Goal: Task Accomplishment & Management: Manage account settings

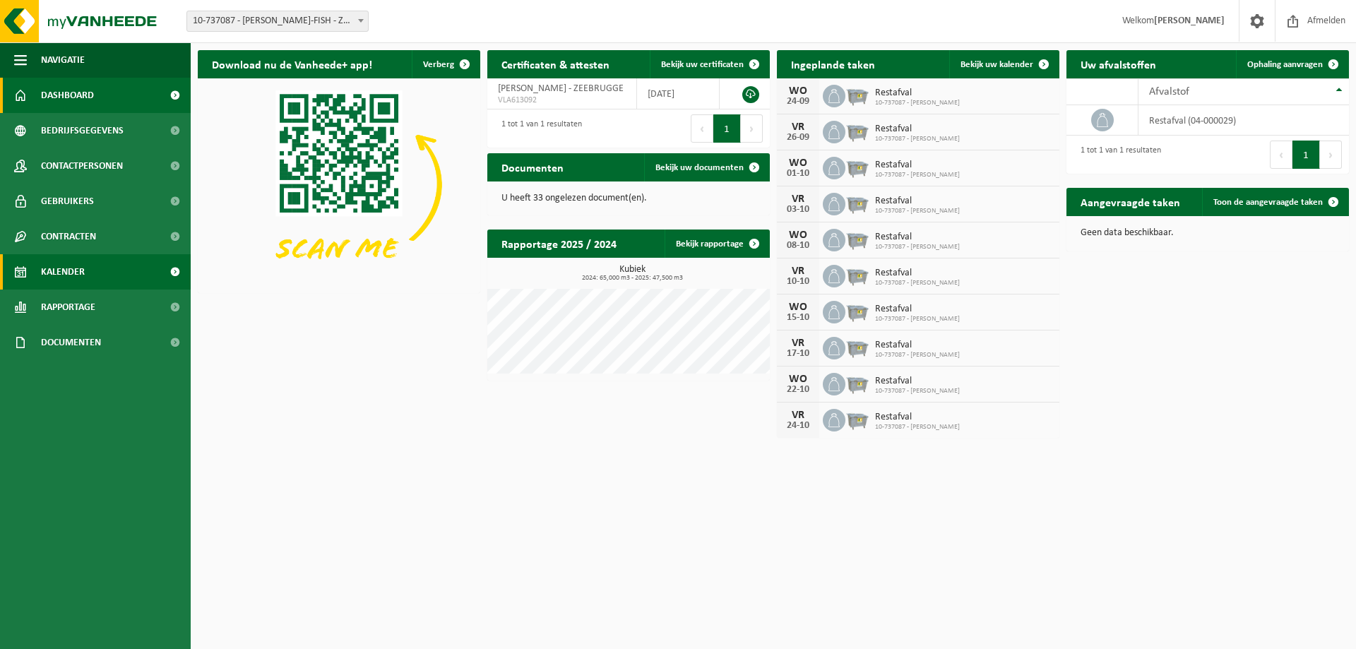
click at [109, 269] on link "Kalender" at bounding box center [95, 271] width 191 height 35
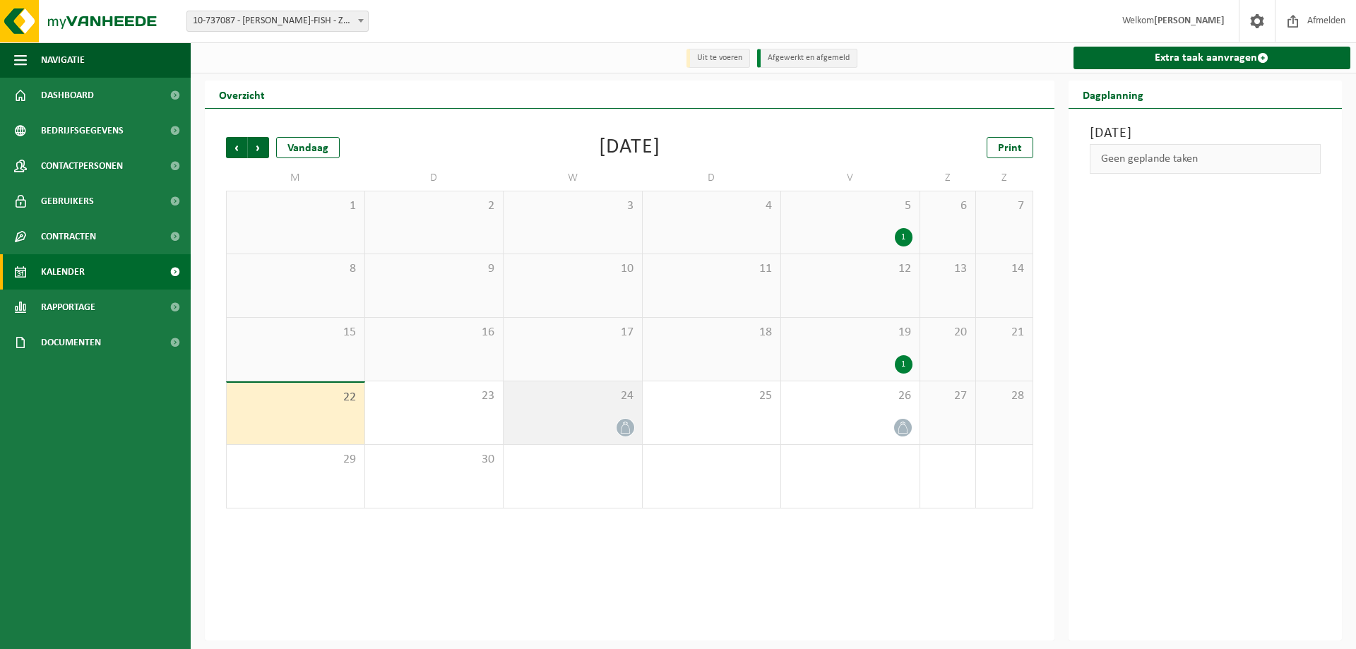
click at [604, 404] on span "24" at bounding box center [573, 396] width 124 height 16
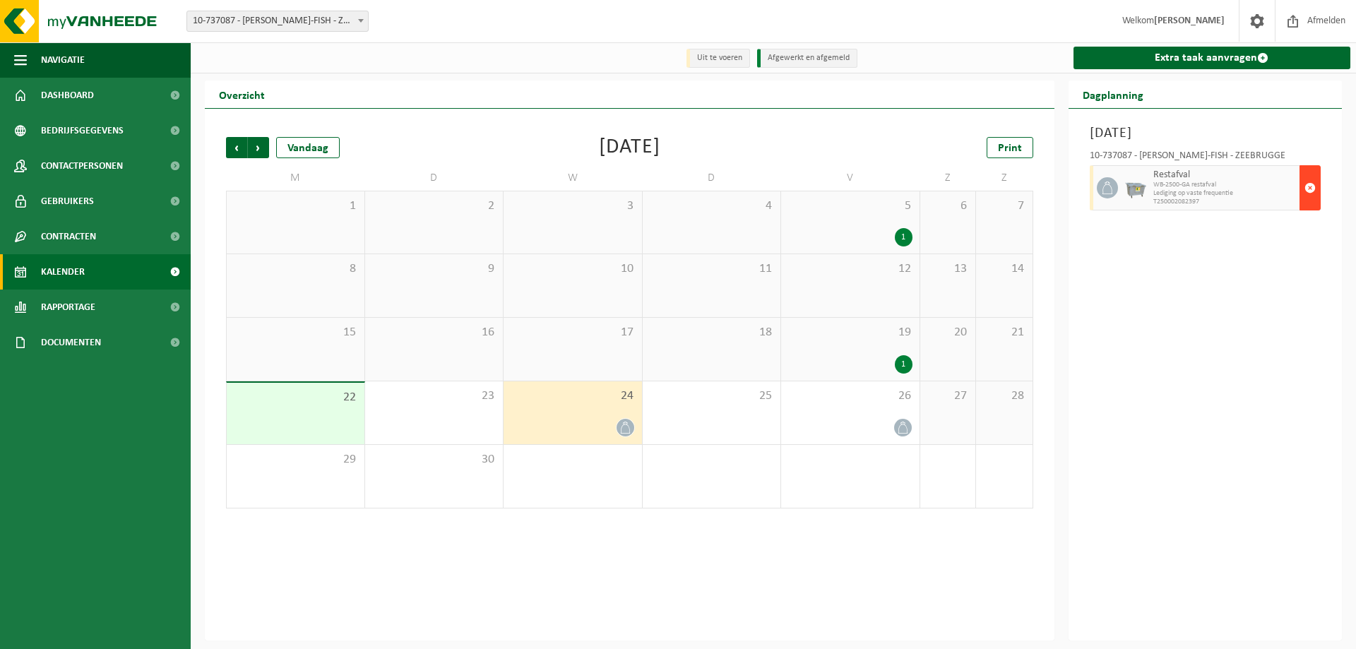
click at [1309, 196] on span "button" at bounding box center [1309, 188] width 11 height 28
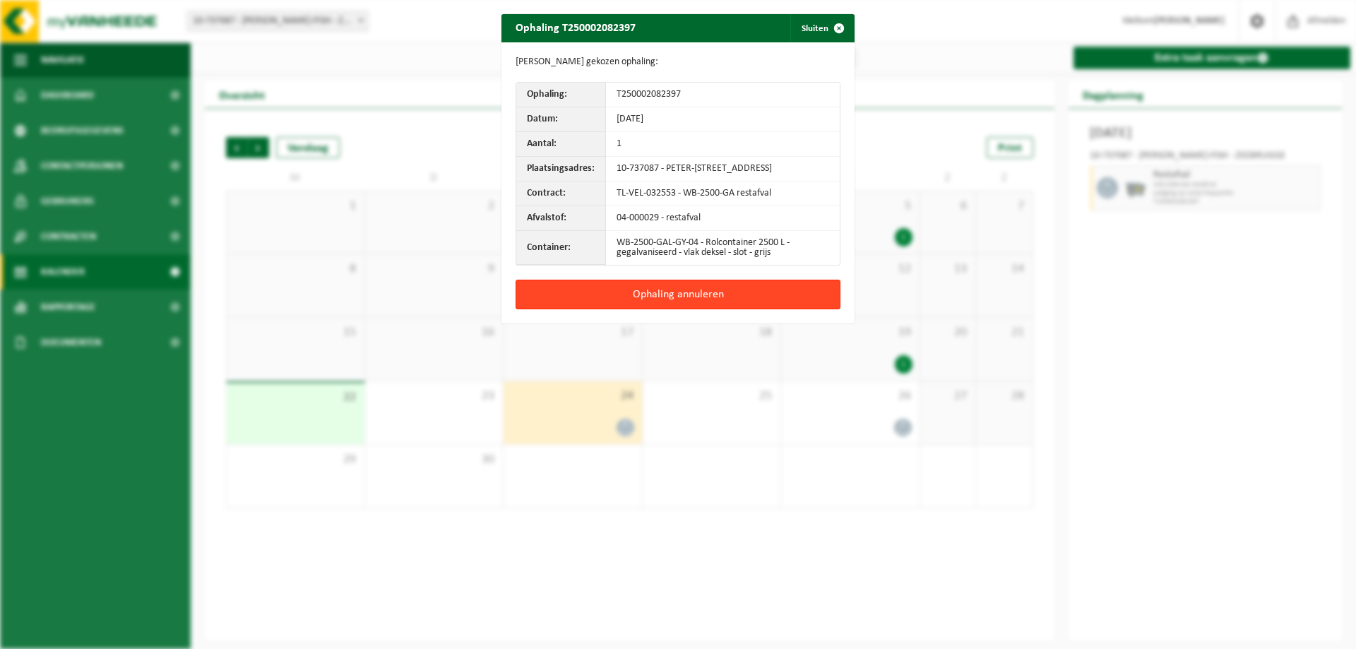
click at [728, 296] on button "Ophaling annuleren" at bounding box center [677, 295] width 325 height 30
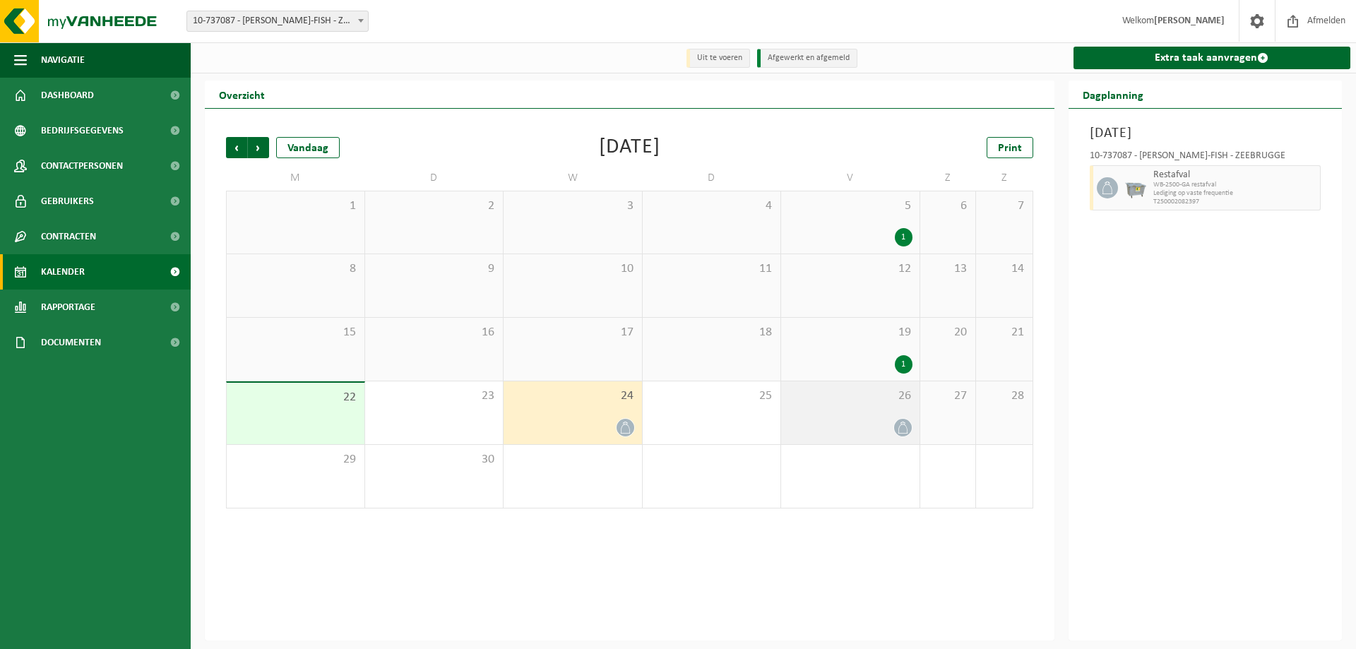
click at [886, 426] on div at bounding box center [850, 427] width 124 height 19
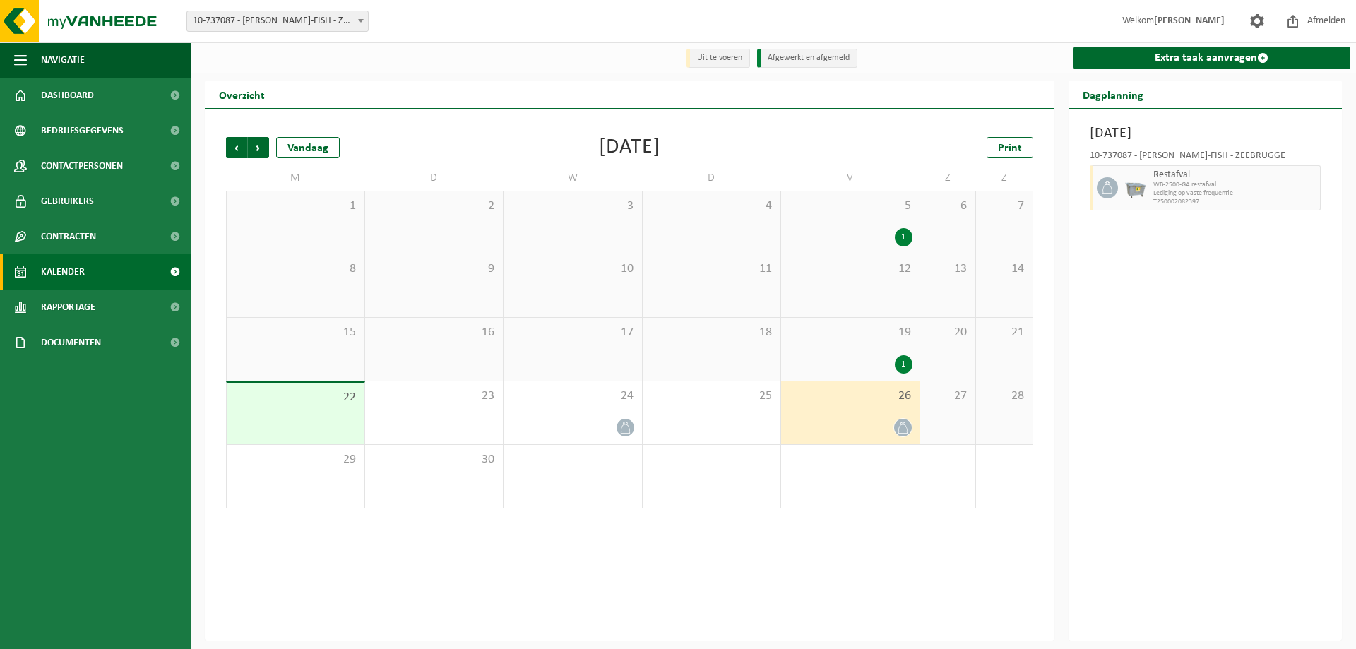
click at [877, 391] on div "26" at bounding box center [850, 412] width 138 height 63
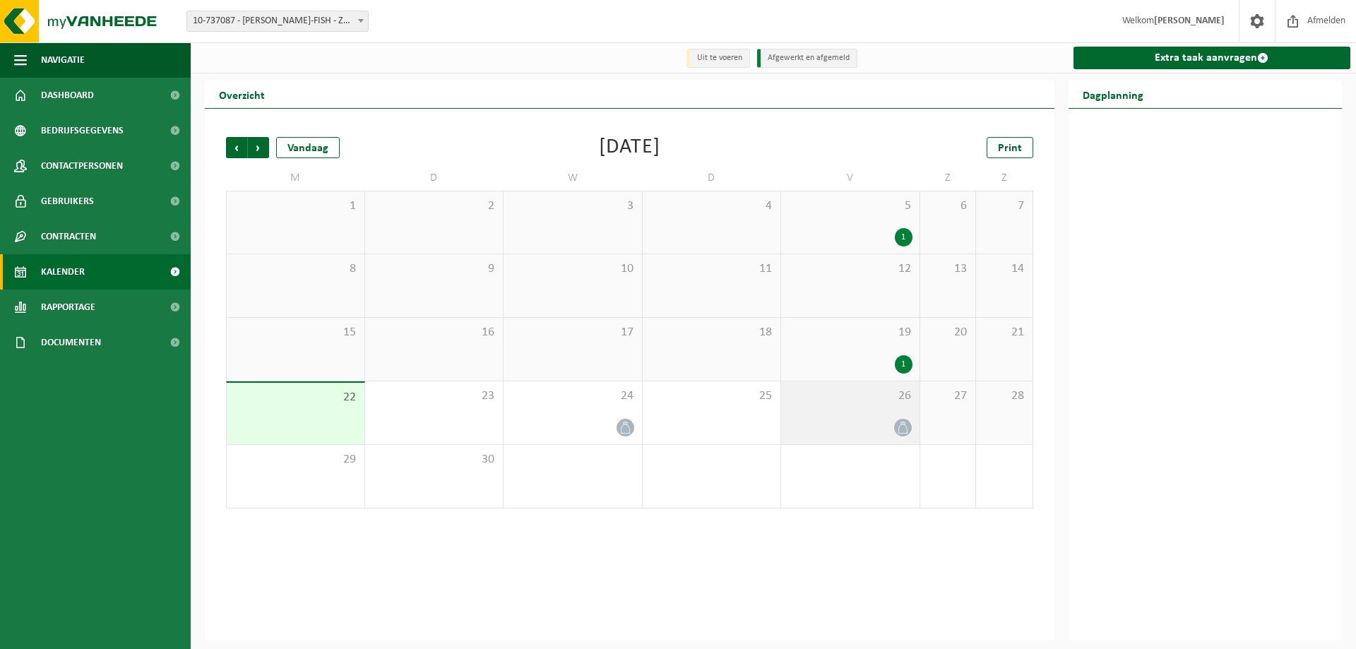
click at [852, 410] on div "26" at bounding box center [850, 412] width 138 height 63
click at [851, 400] on span "26" at bounding box center [850, 396] width 124 height 16
click at [828, 407] on div "26" at bounding box center [850, 412] width 138 height 63
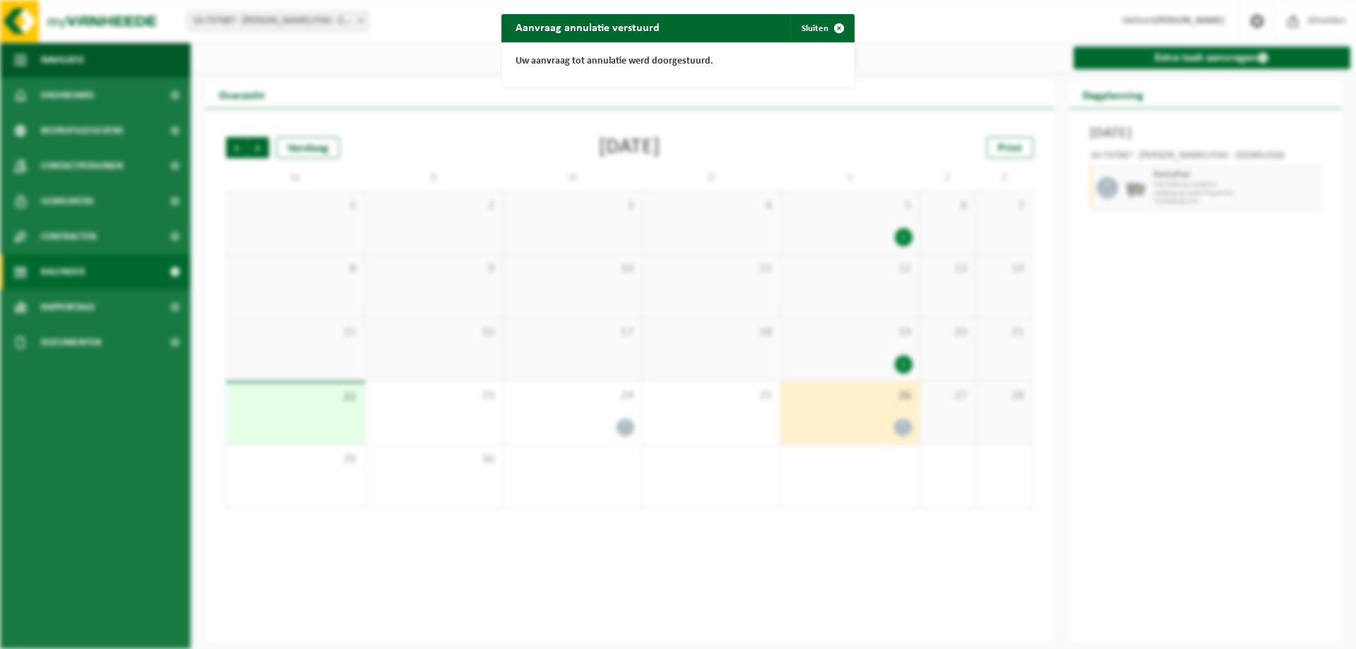
drag, startPoint x: 807, startPoint y: 17, endPoint x: 920, endPoint y: 76, distance: 127.3
click at [807, 18] on button "Sluiten" at bounding box center [821, 28] width 63 height 28
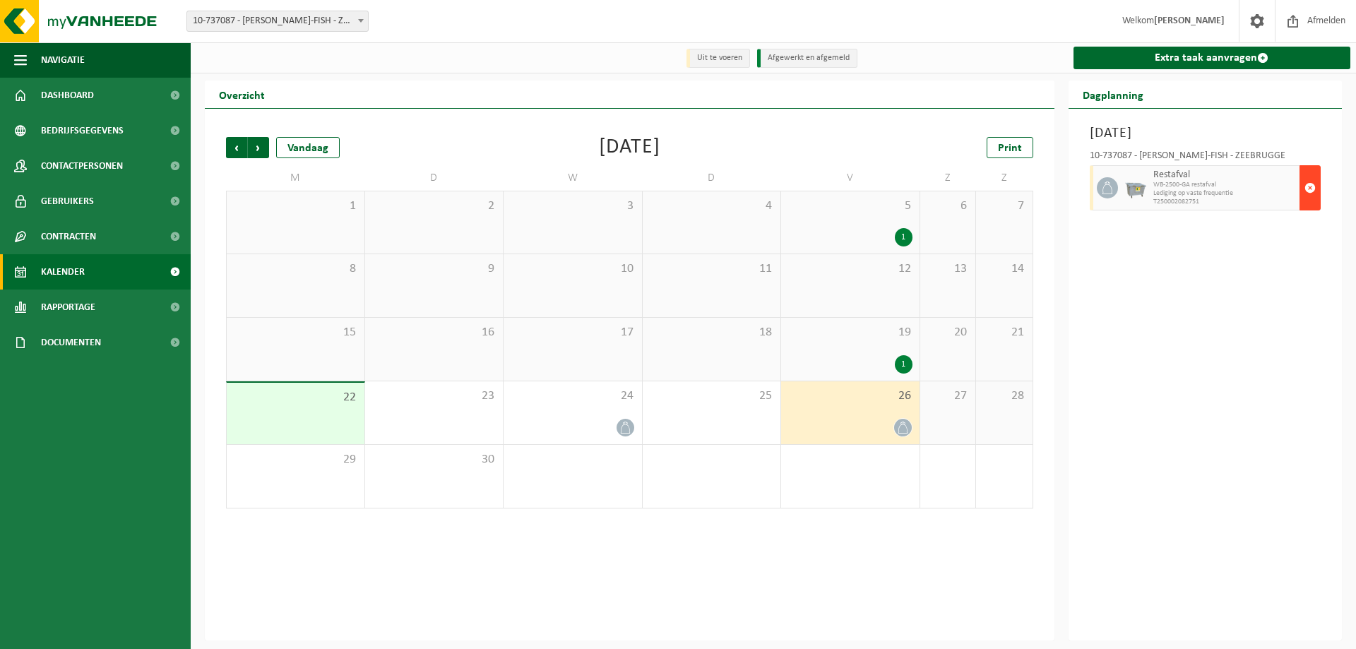
click at [1309, 195] on span "button" at bounding box center [1309, 188] width 11 height 28
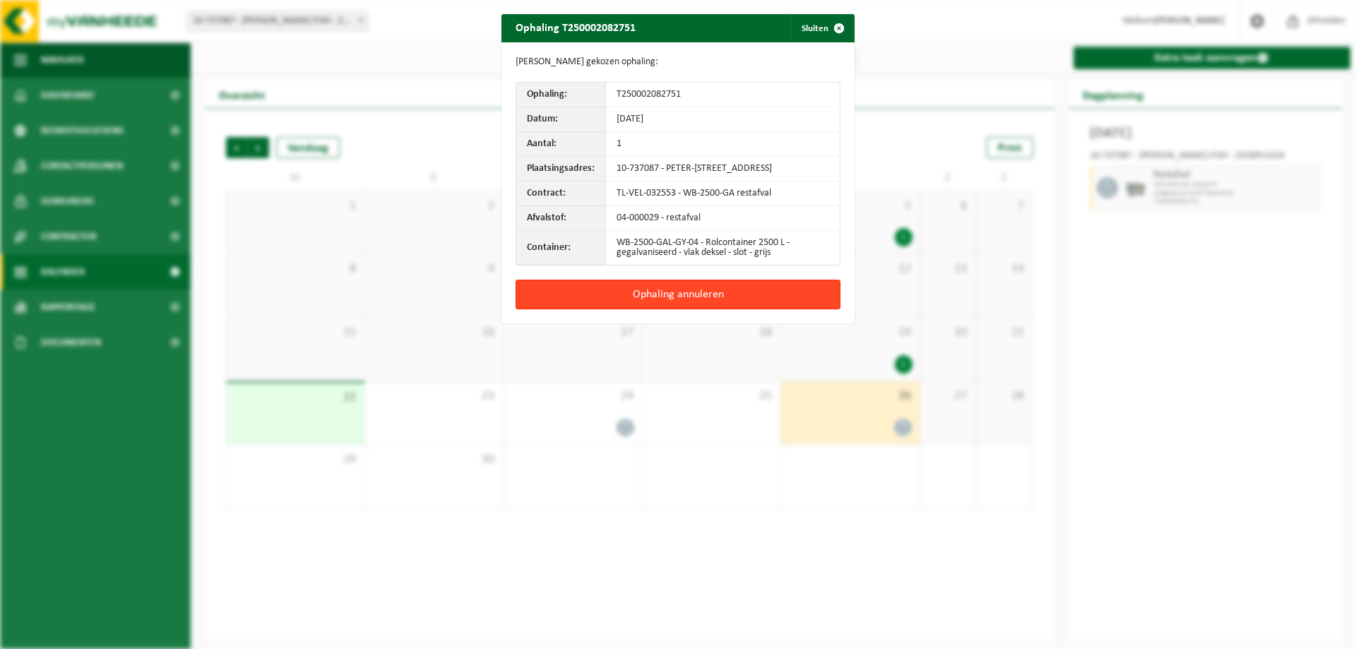
click at [772, 301] on button "Ophaling annuleren" at bounding box center [677, 295] width 325 height 30
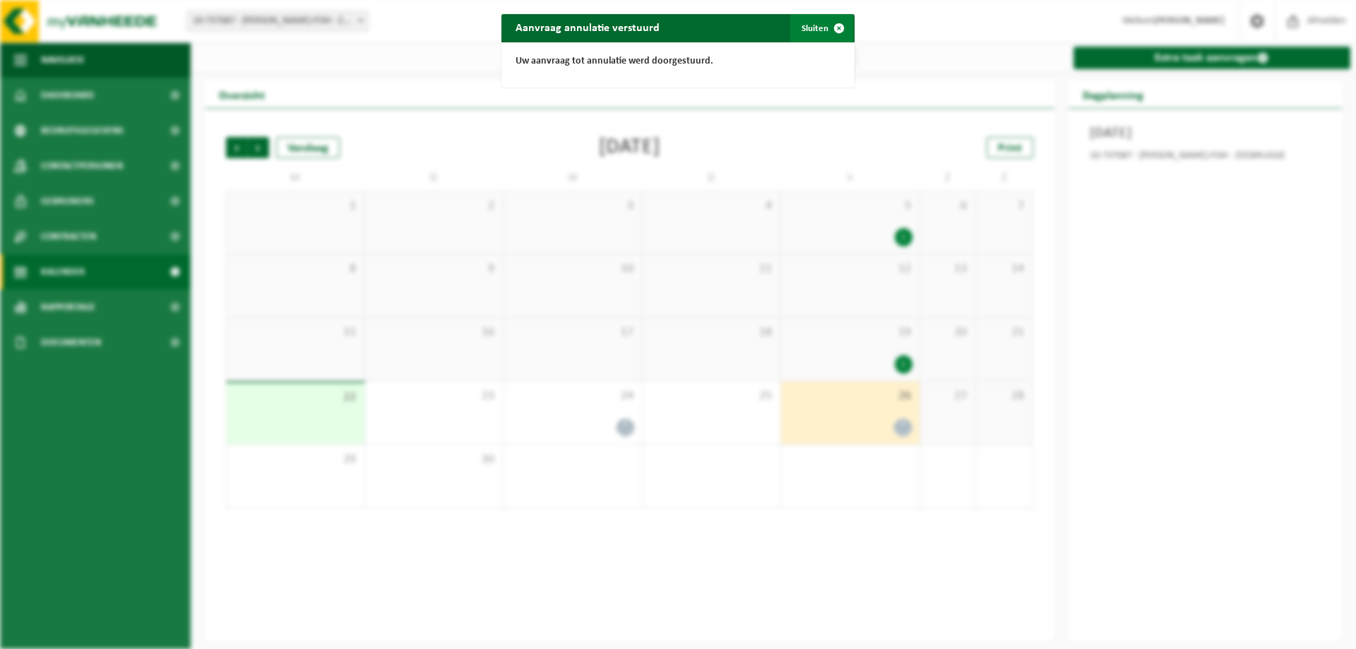
click at [818, 35] on button "Sluiten" at bounding box center [821, 28] width 63 height 28
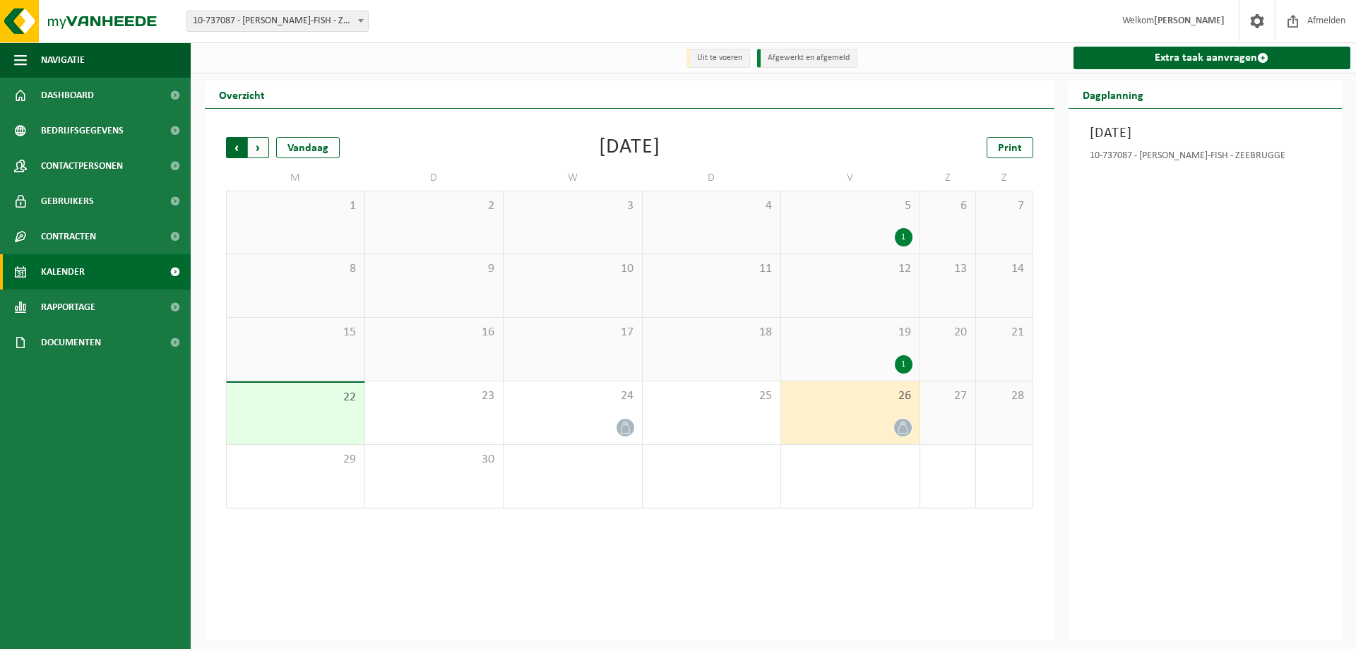
click at [258, 148] on span "Volgende" at bounding box center [258, 147] width 21 height 21
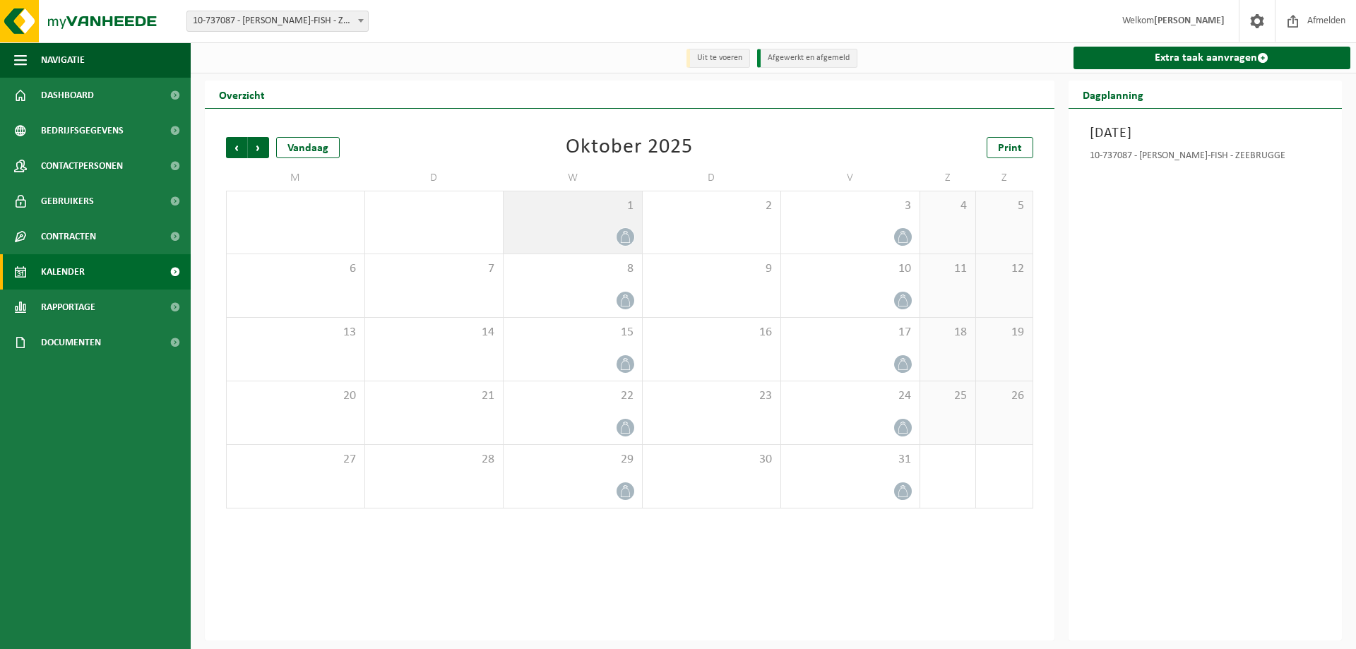
click at [581, 224] on div "1" at bounding box center [572, 222] width 138 height 62
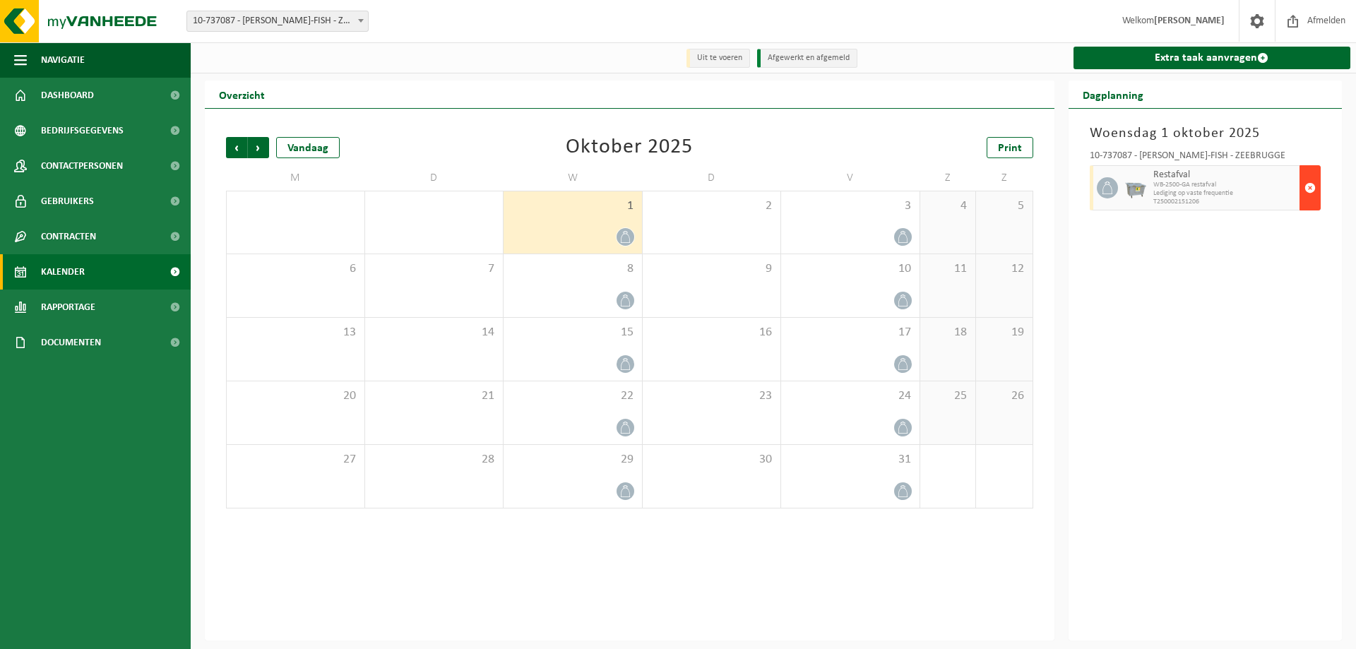
click at [1315, 191] on span "button" at bounding box center [1309, 188] width 11 height 28
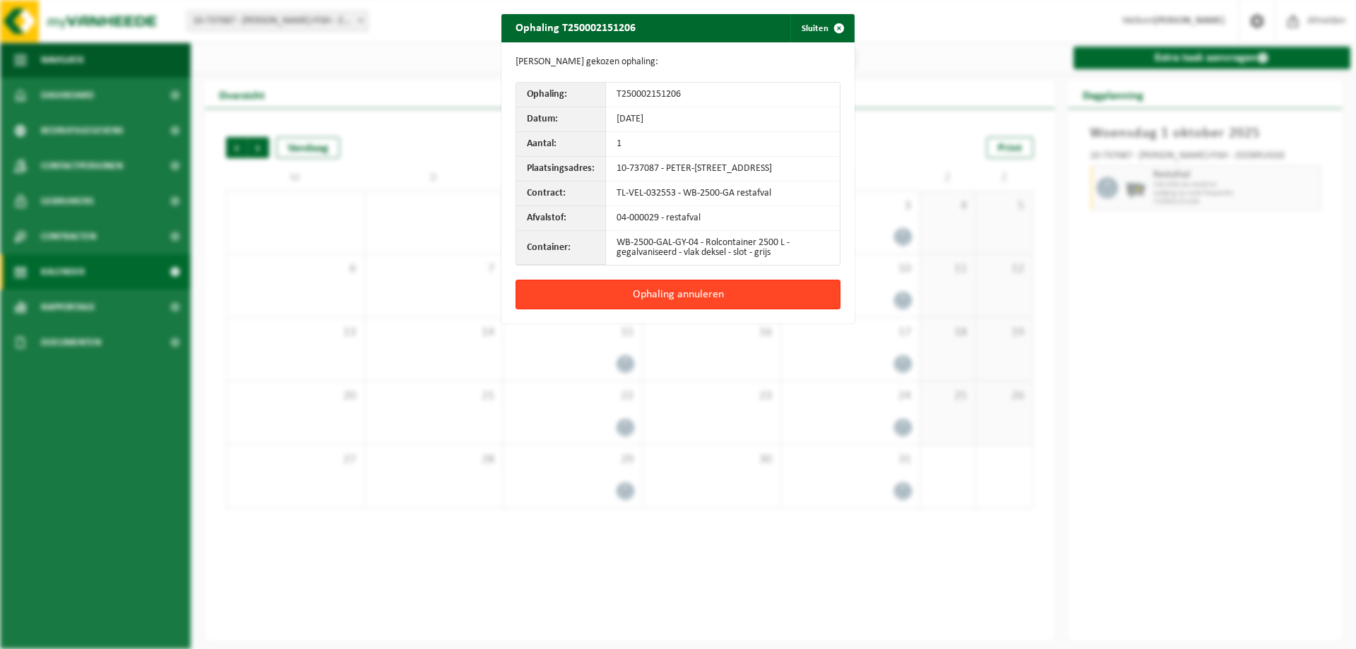
click at [717, 306] on button "Ophaling annuleren" at bounding box center [677, 295] width 325 height 30
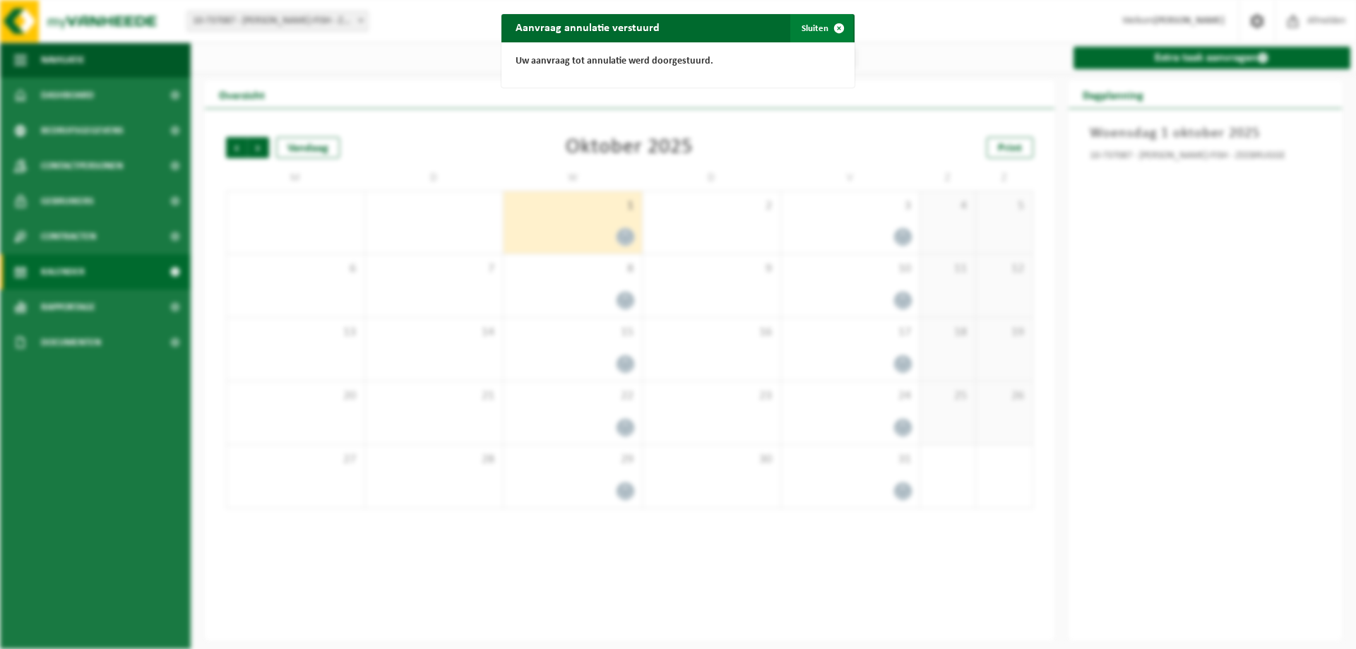
click at [812, 28] on button "Sluiten" at bounding box center [821, 28] width 63 height 28
